Goal: Task Accomplishment & Management: Use online tool/utility

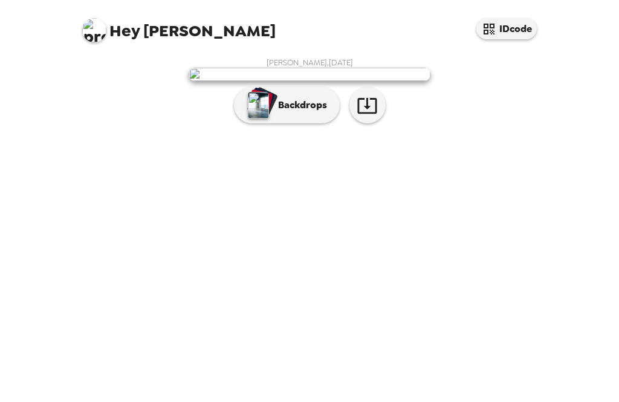
scroll to position [39, 0]
click at [295, 123] on button "Backdrops" at bounding box center [287, 105] width 106 height 36
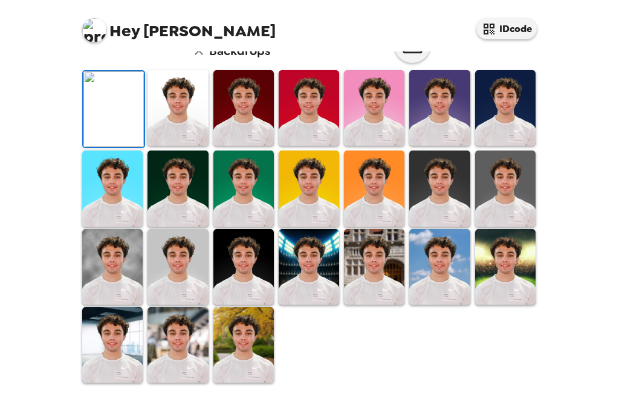
click at [393, 146] on img at bounding box center [374, 108] width 60 height 76
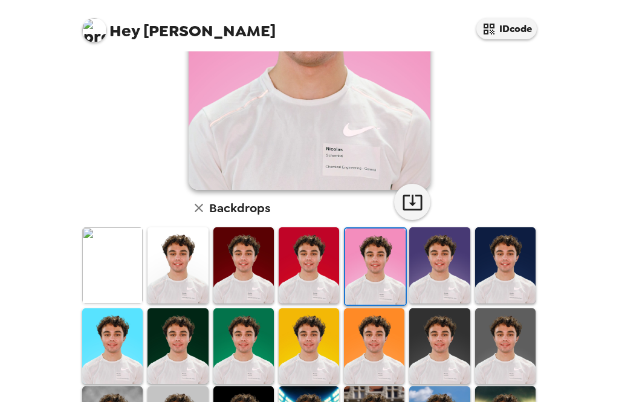
scroll to position [181, 0]
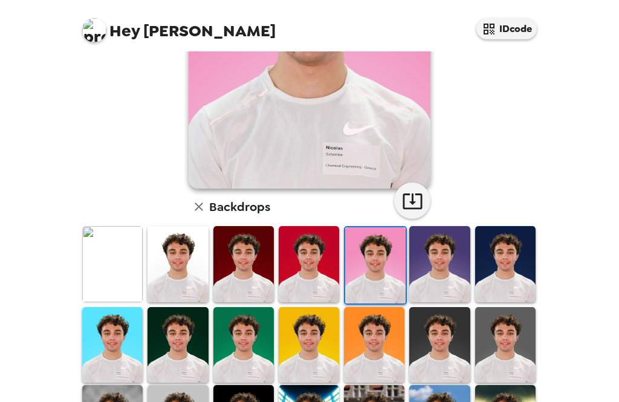
click at [140, 239] on img at bounding box center [112, 264] width 60 height 76
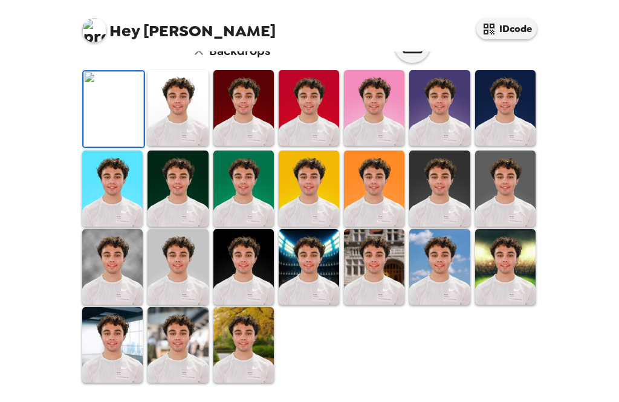
scroll to position [300, 0]
click at [310, 299] on img at bounding box center [309, 267] width 60 height 76
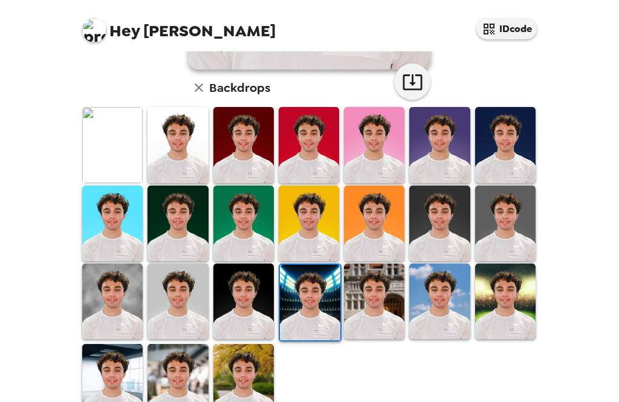
click at [247, 365] on img at bounding box center [243, 382] width 60 height 76
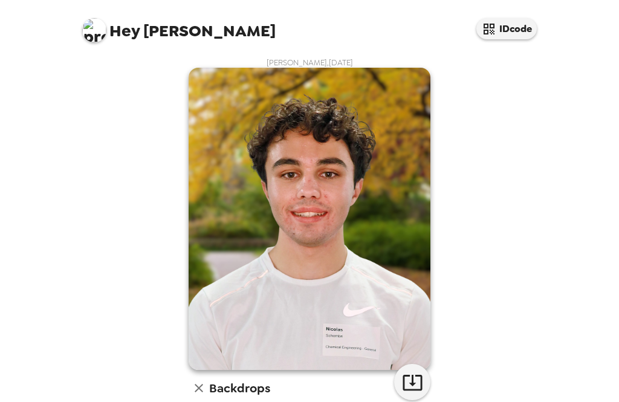
scroll to position [0, 0]
click at [417, 372] on icon "button" at bounding box center [412, 382] width 21 height 21
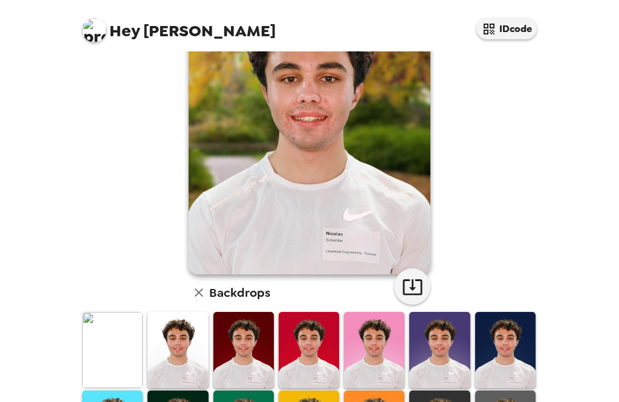
scroll to position [99, 0]
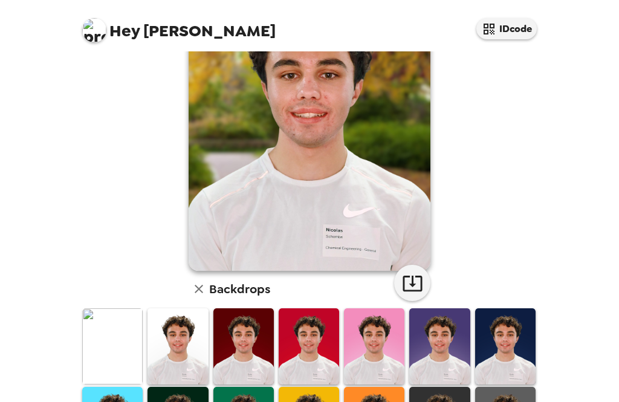
click at [109, 308] on img at bounding box center [112, 346] width 60 height 76
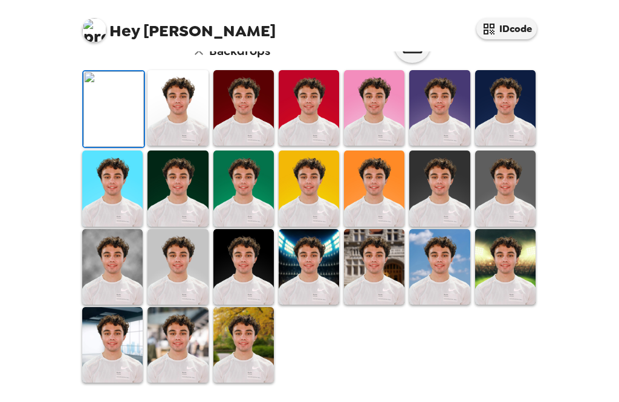
click at [411, 56] on icon "button" at bounding box center [412, 44] width 21 height 21
